Goal: Complete application form

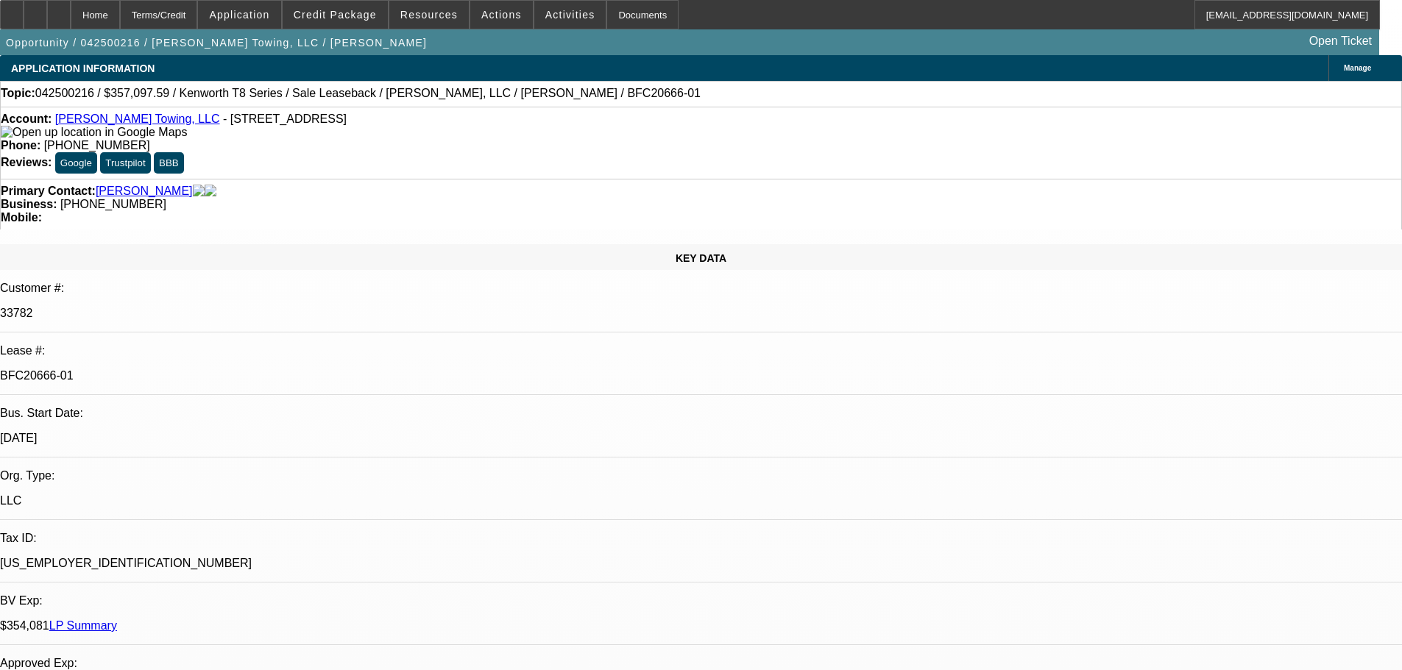
select select "0"
select select "2"
select select "0"
select select "6"
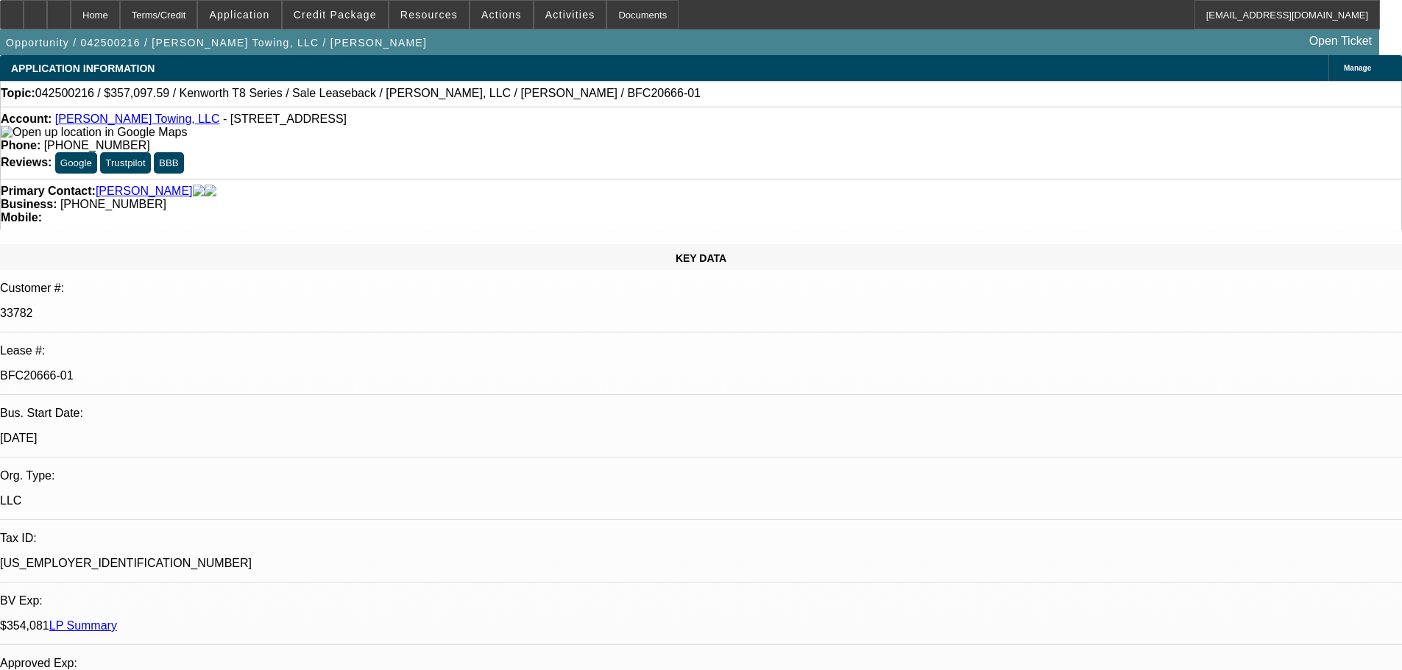
select select "0"
select select "2"
select select "0"
select select "6"
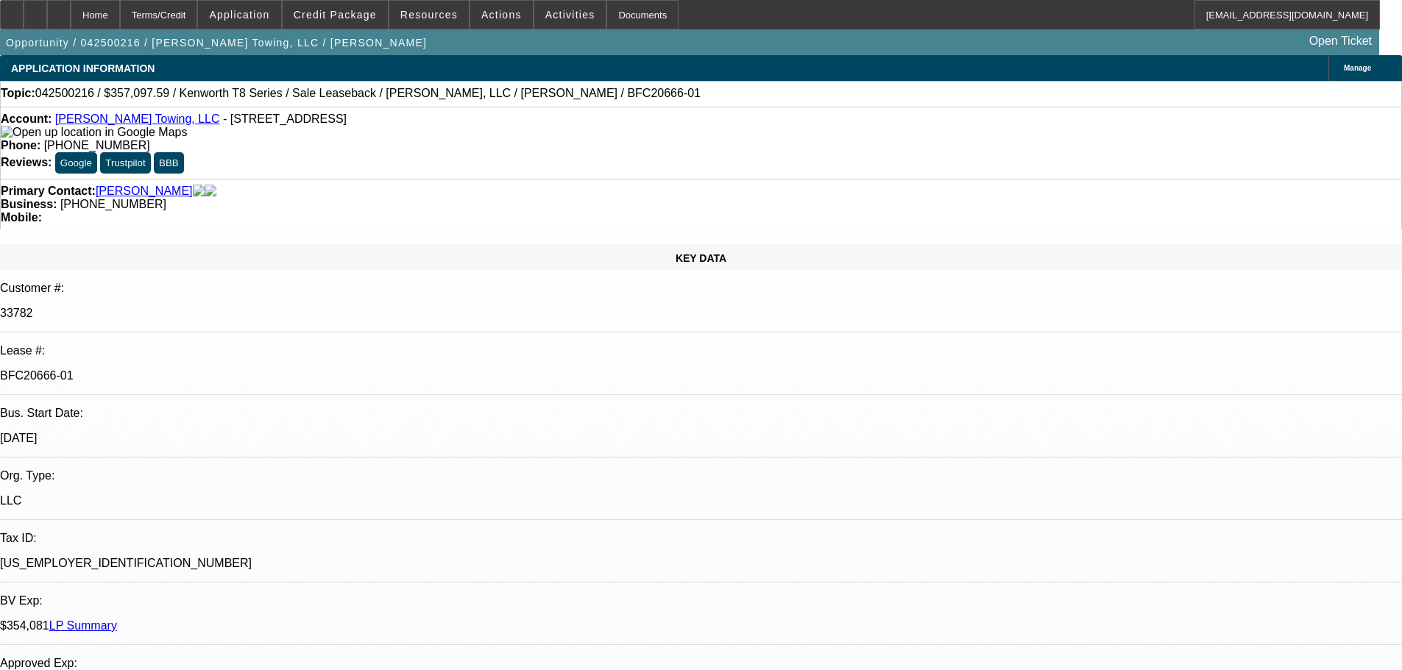
select select "0"
select select "2"
select select "0"
select select "6"
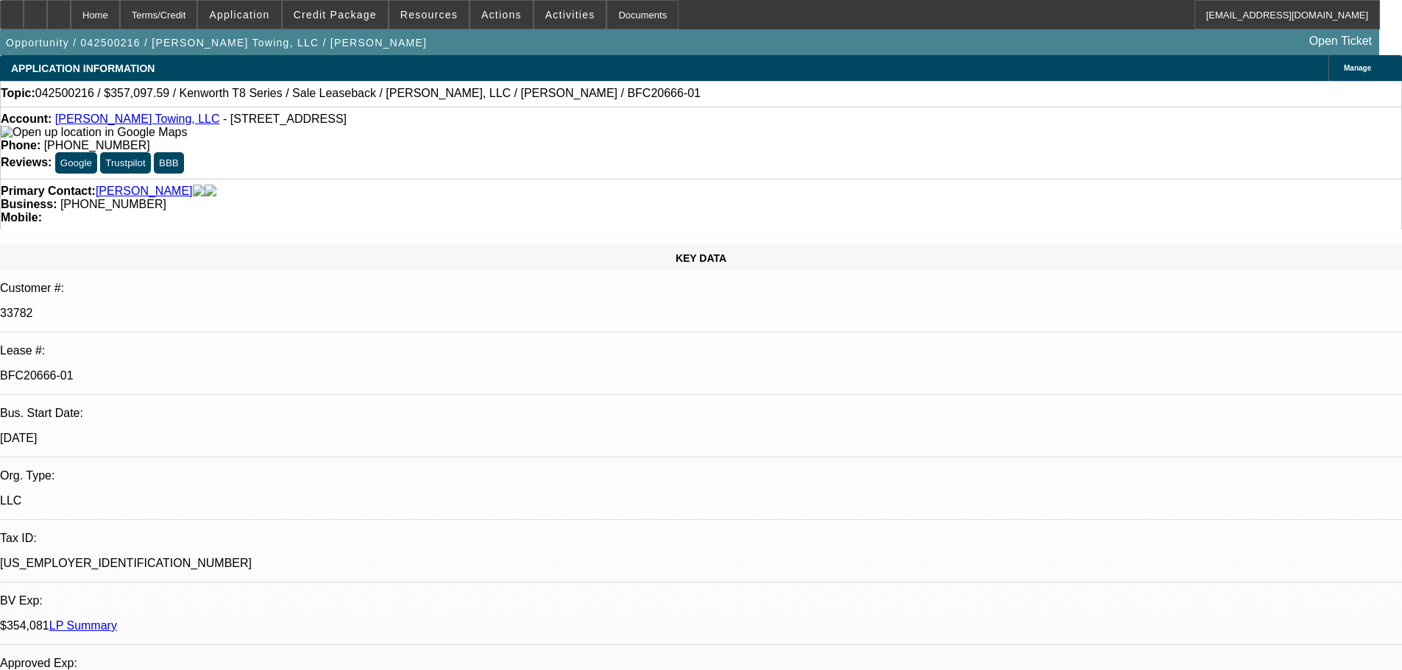
select select "0"
select select "2"
select select "0"
select select "6"
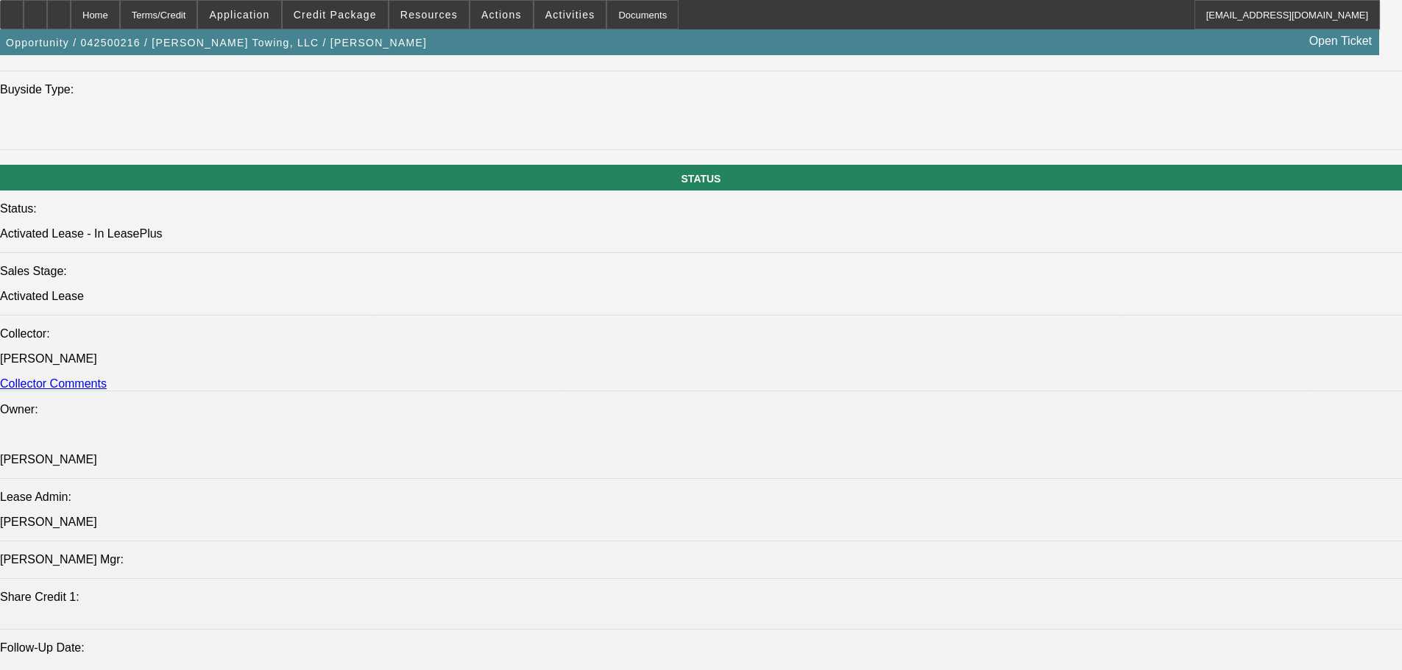
scroll to position [1545, 0]
